Goal: Find specific page/section: Find specific page/section

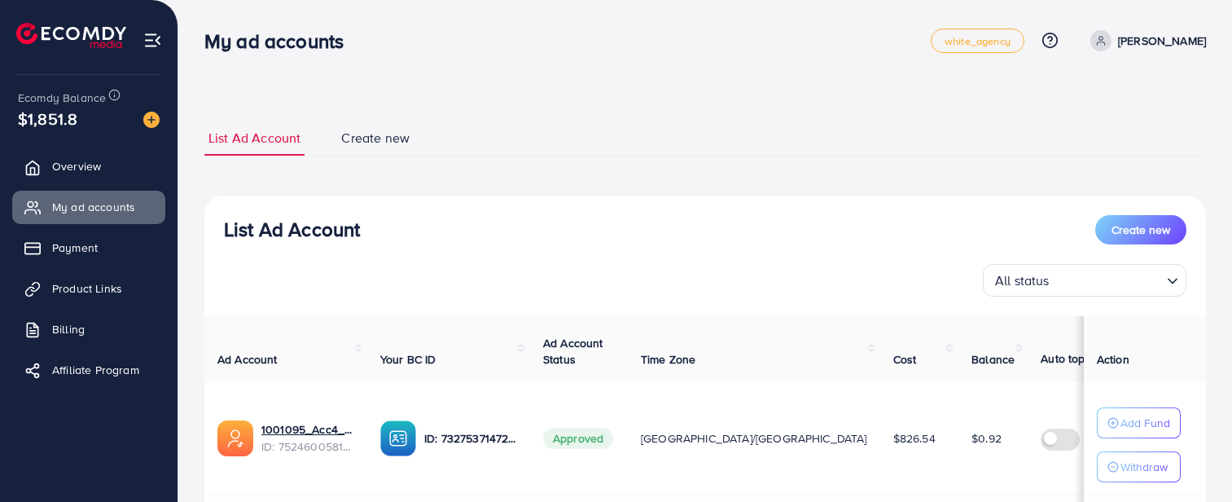
scroll to position [542, 0]
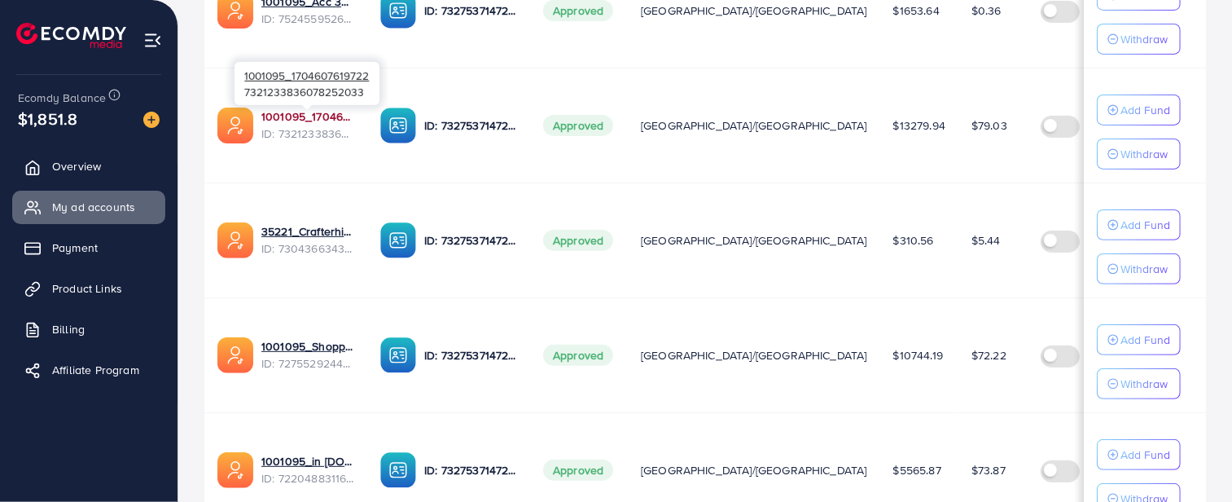
click at [289, 116] on link "1001095_1704607619722" at bounding box center [307, 116] width 93 height 16
click at [300, 112] on link "1001095_1704607619722" at bounding box center [307, 116] width 93 height 16
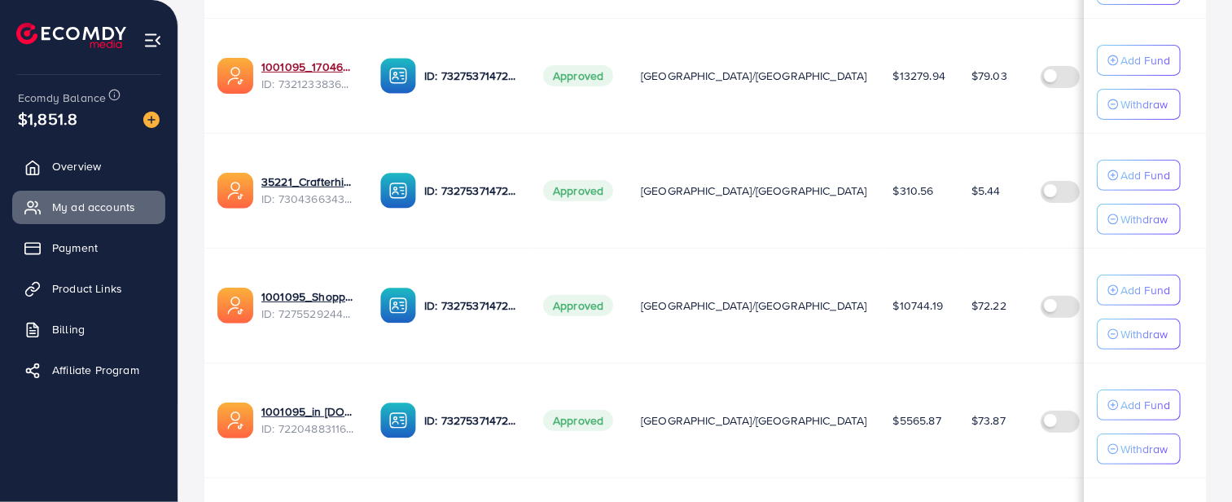
scroll to position [633, 0]
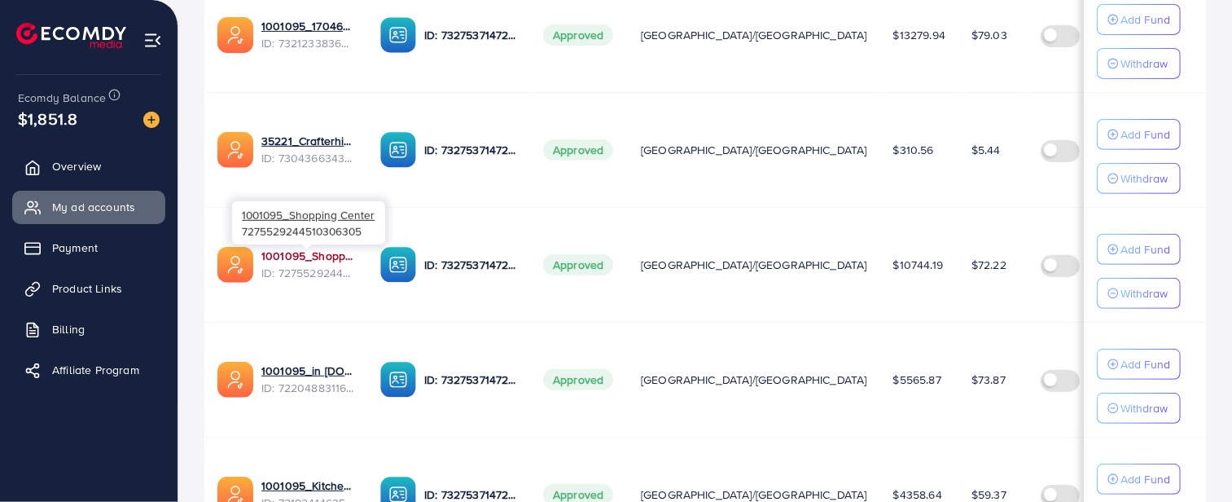
click at [308, 255] on link "1001095_Shopping Center" at bounding box center [307, 256] width 93 height 16
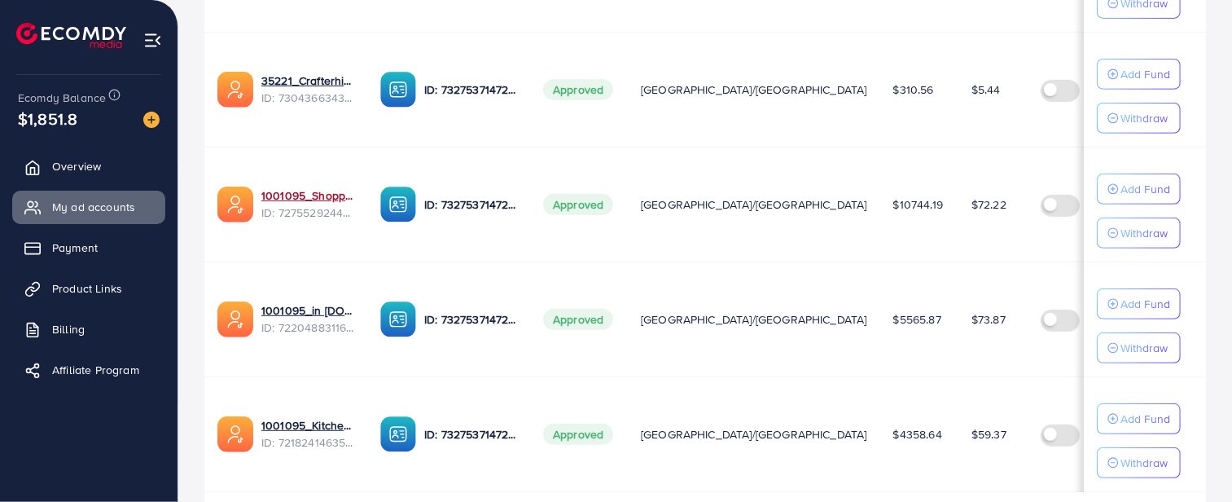
scroll to position [723, 0]
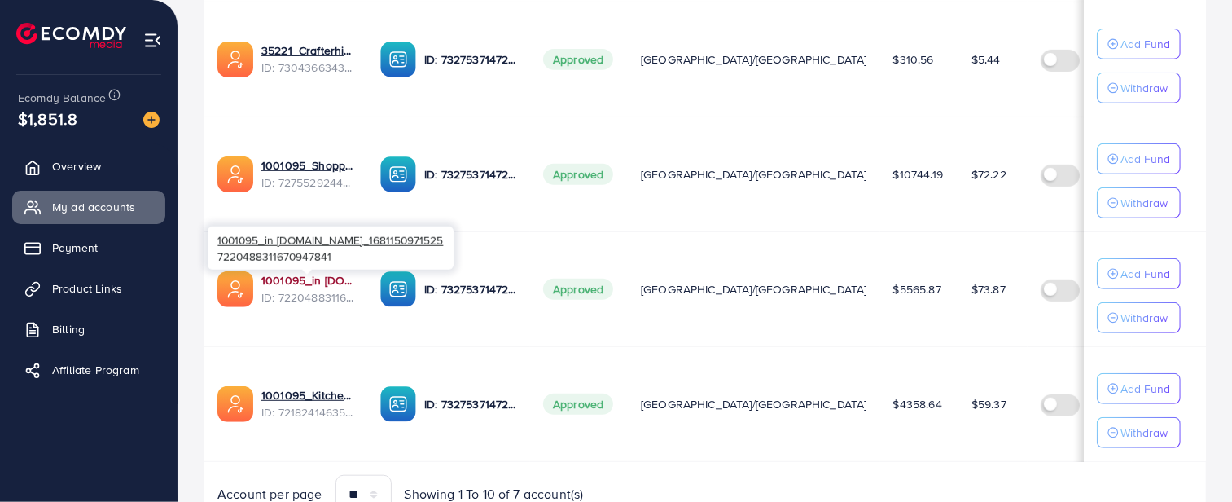
click at [265, 281] on link "1001095_in [DOMAIN_NAME]_1681150971525" at bounding box center [307, 280] width 93 height 16
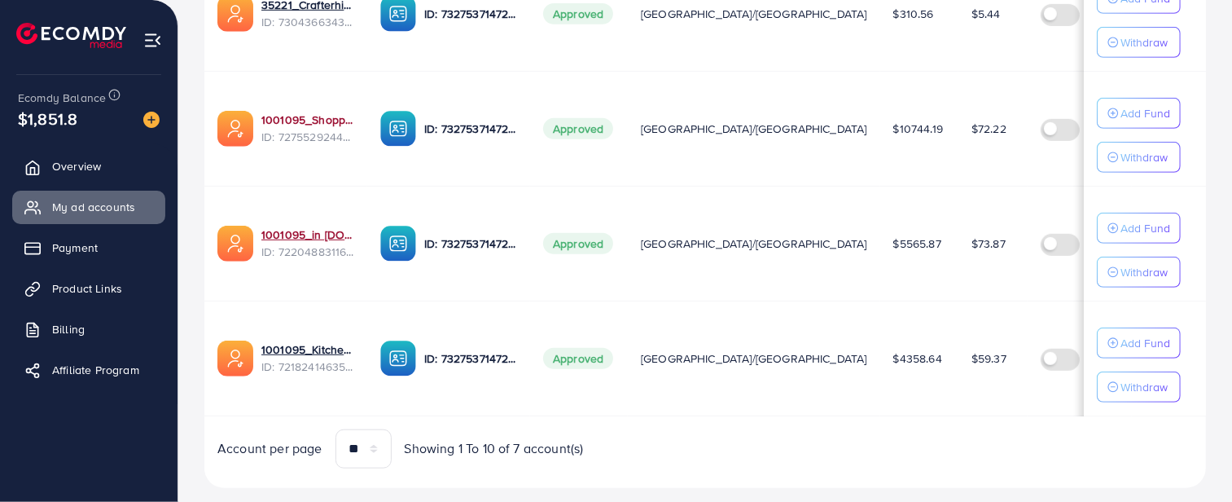
scroll to position [806, 0]
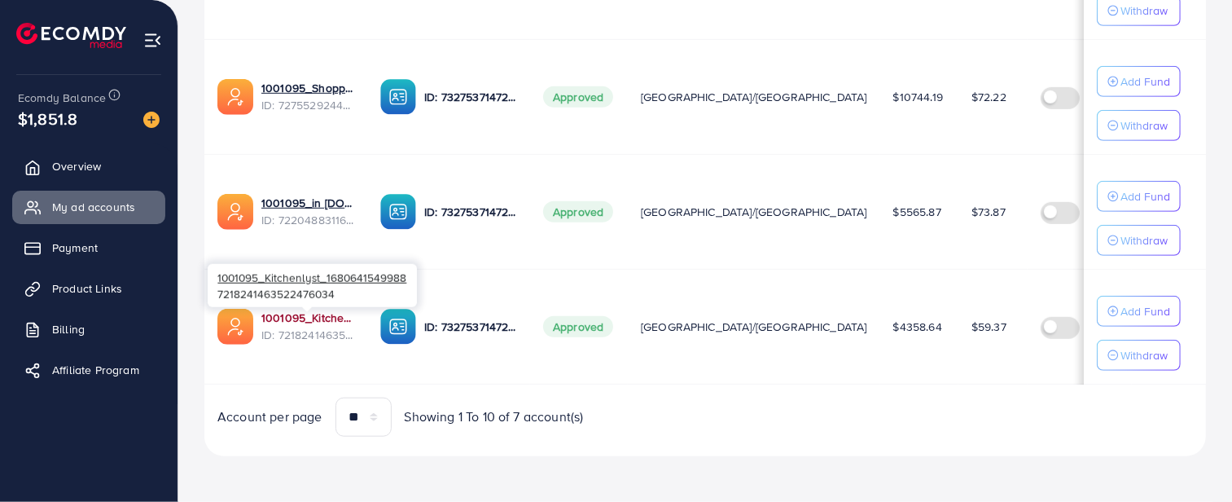
click at [297, 318] on link "1001095_Kitchenlyst_1680641549988" at bounding box center [307, 318] width 93 height 16
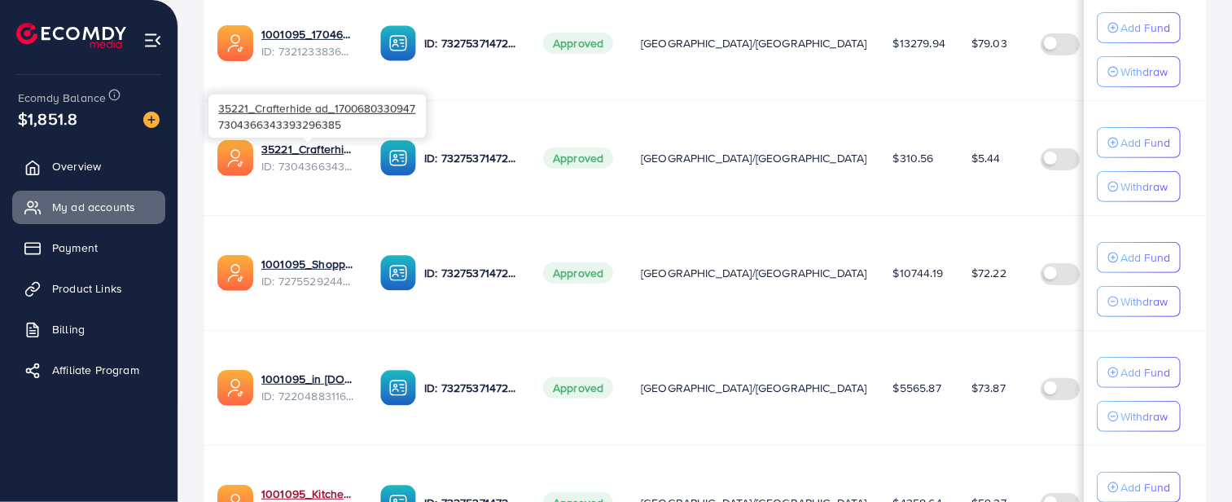
scroll to position [534, 0]
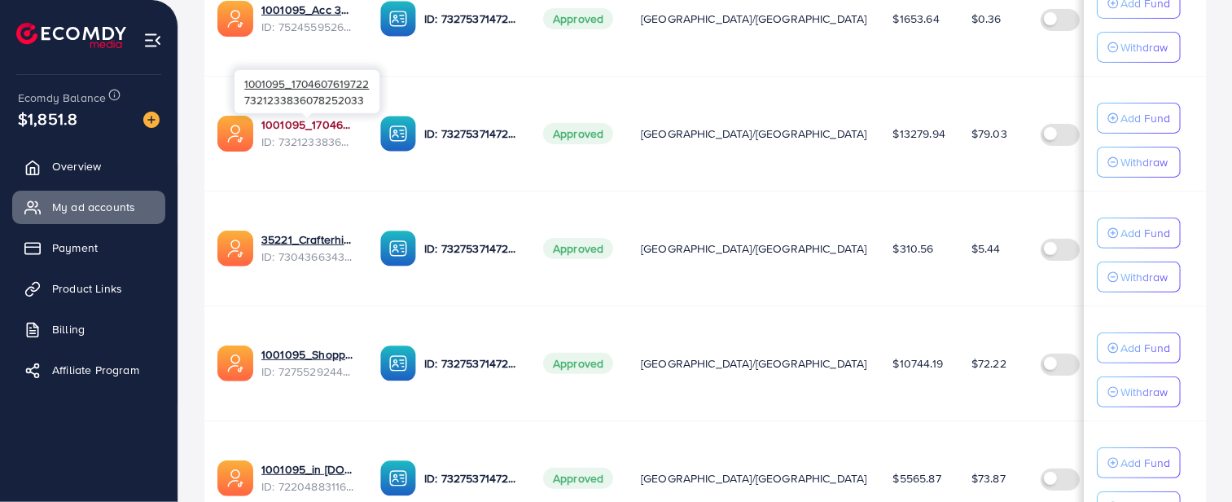
click at [331, 128] on link "1001095_1704607619722" at bounding box center [307, 124] width 93 height 16
click at [270, 125] on link "1001095_1704607619722" at bounding box center [307, 124] width 93 height 16
click at [286, 122] on link "1001095_1704607619722" at bounding box center [307, 124] width 93 height 16
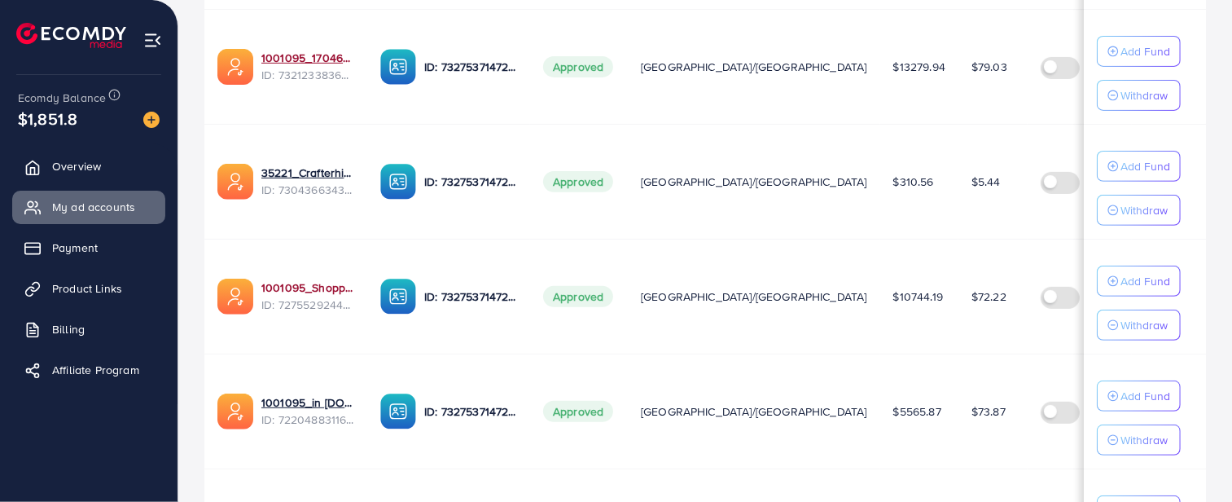
scroll to position [715, 0]
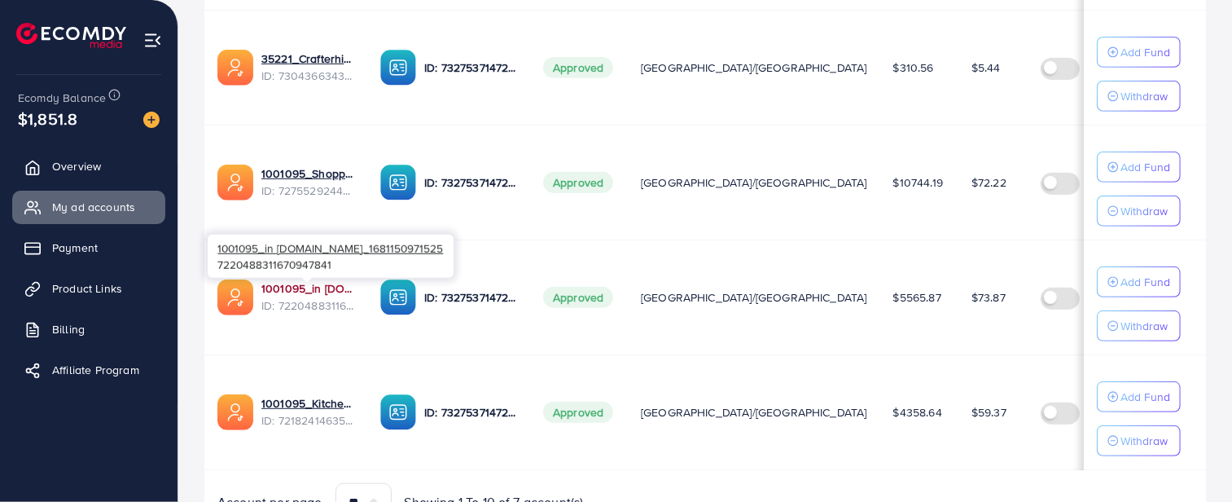
click at [318, 292] on link "1001095_in [DOMAIN_NAME]_1681150971525" at bounding box center [307, 288] width 93 height 16
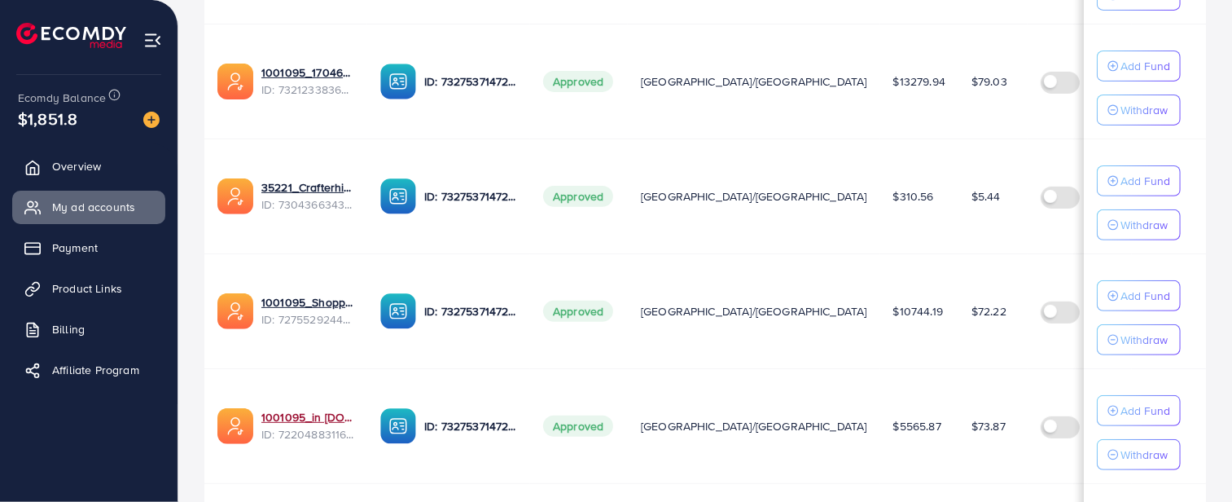
scroll to position [534, 0]
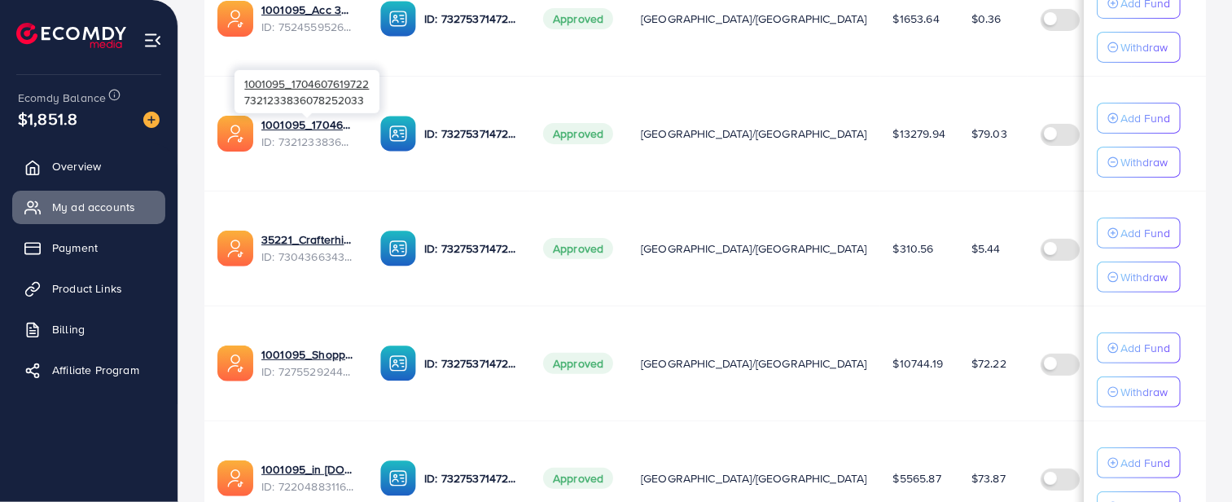
click at [294, 134] on span "ID: 7321233836078252033" at bounding box center [307, 142] width 93 height 16
click at [294, 124] on link "1001095_1704607619722" at bounding box center [307, 124] width 93 height 16
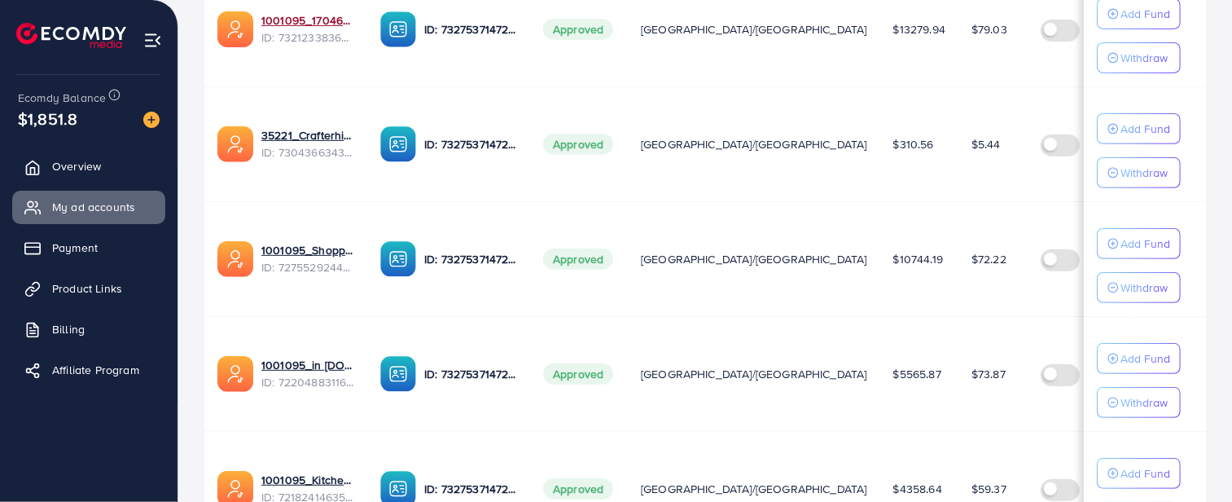
scroll to position [715, 0]
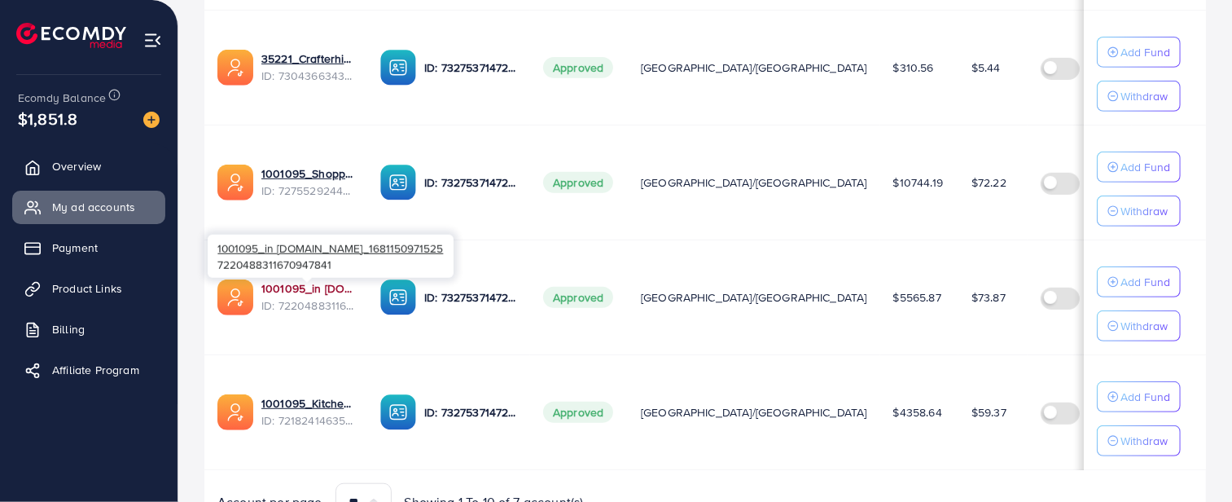
click at [328, 293] on link "1001095_in [DOMAIN_NAME]_1681150971525" at bounding box center [307, 288] width 93 height 16
click at [328, 290] on link "1001095_in [DOMAIN_NAME]_1681150971525" at bounding box center [307, 288] width 93 height 16
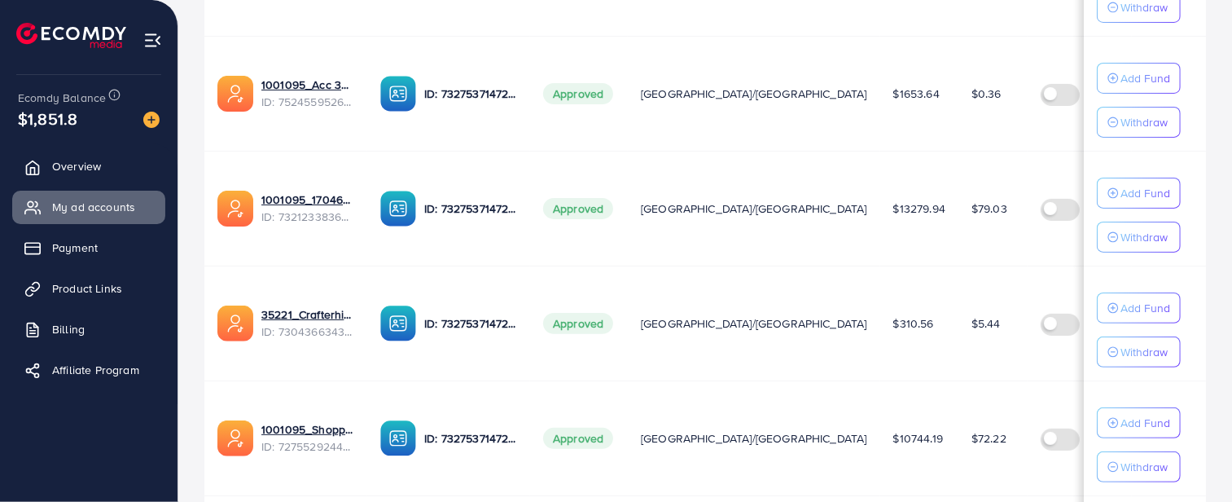
scroll to position [444, 0]
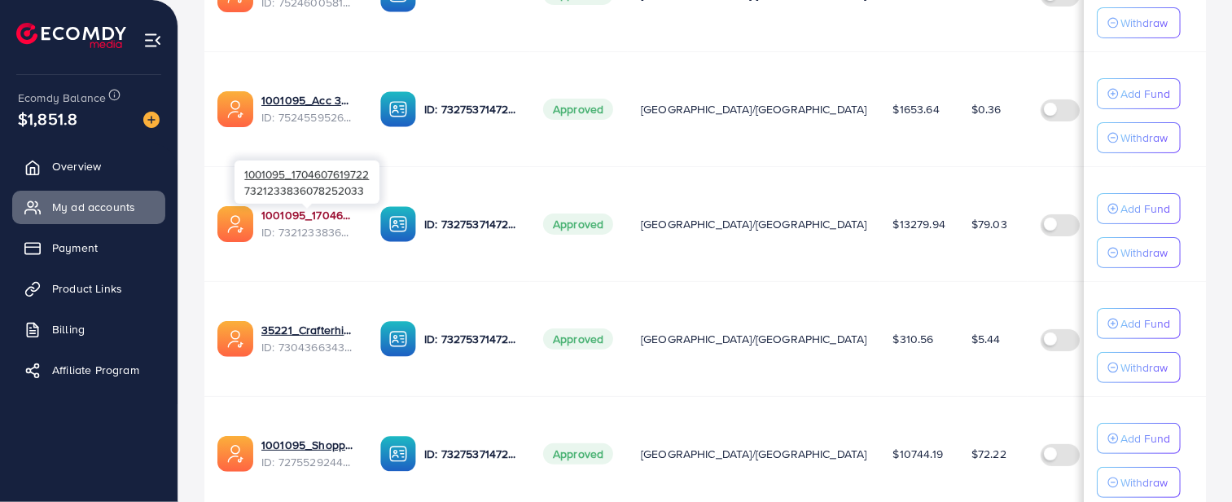
click at [318, 214] on link "1001095_1704607619722" at bounding box center [307, 215] width 93 height 16
